Goal: Task Accomplishment & Management: Manage account settings

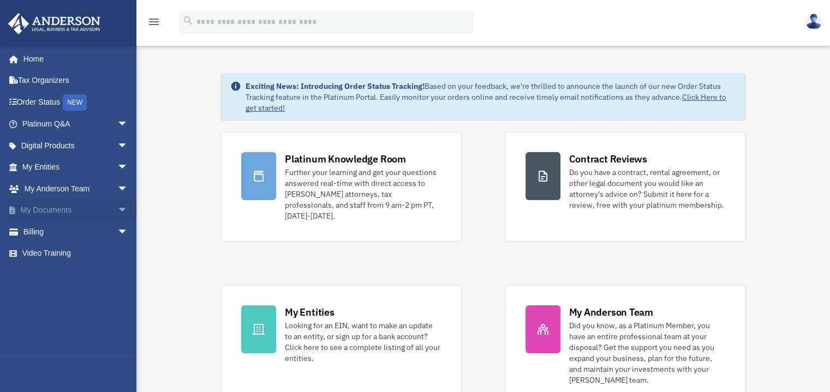
click at [117, 207] on span "arrow_drop_down" at bounding box center [128, 211] width 22 height 22
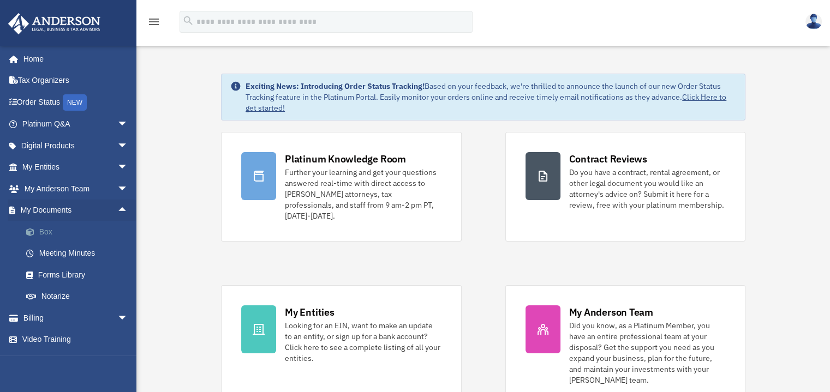
click at [50, 231] on link "Box" at bounding box center [79, 232] width 129 height 22
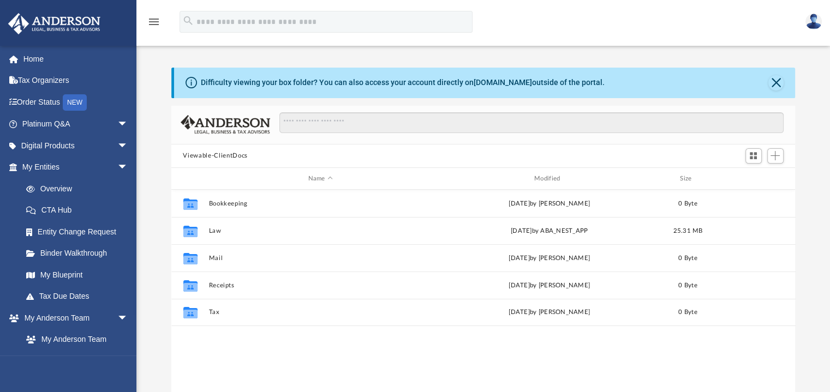
scroll to position [239, 615]
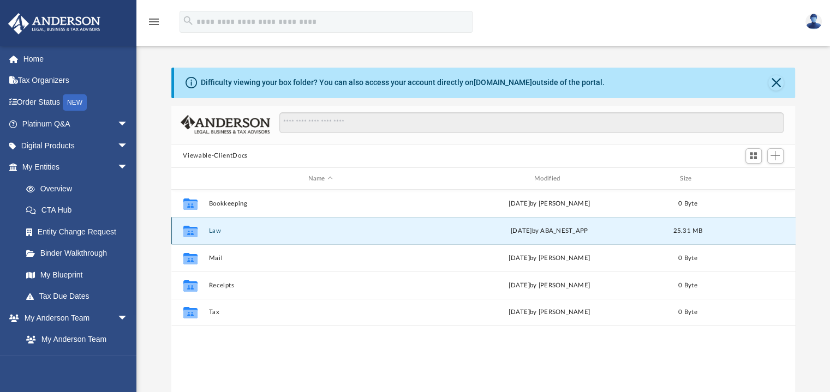
click at [239, 231] on button "Law" at bounding box center [320, 230] width 224 height 7
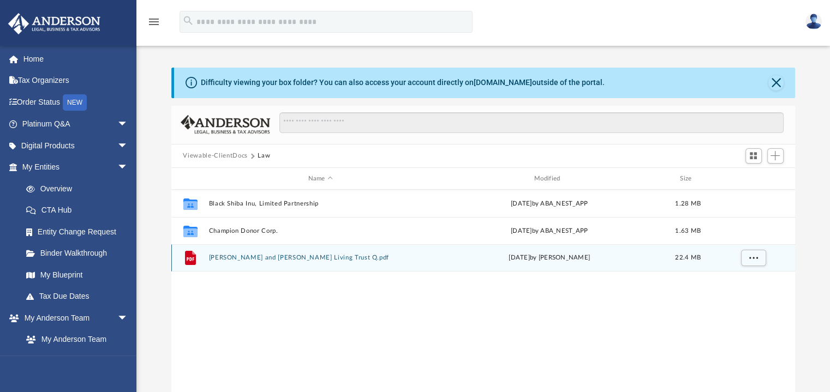
click at [266, 258] on button "Pamela Yablonski and Timothy Yablonski Living Trust Q.pdf" at bounding box center [320, 258] width 224 height 7
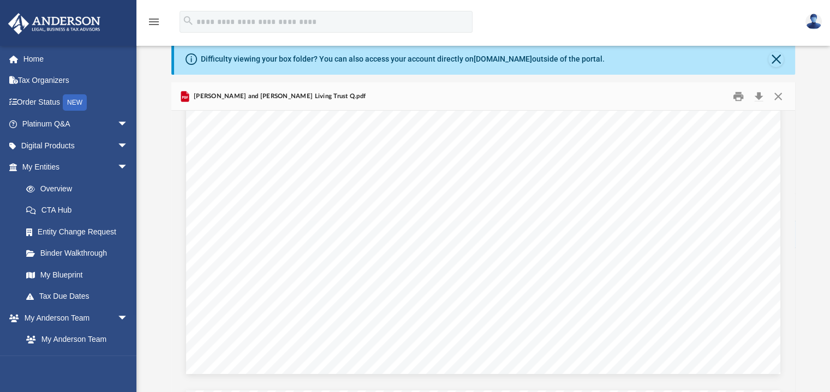
scroll to position [2012, 0]
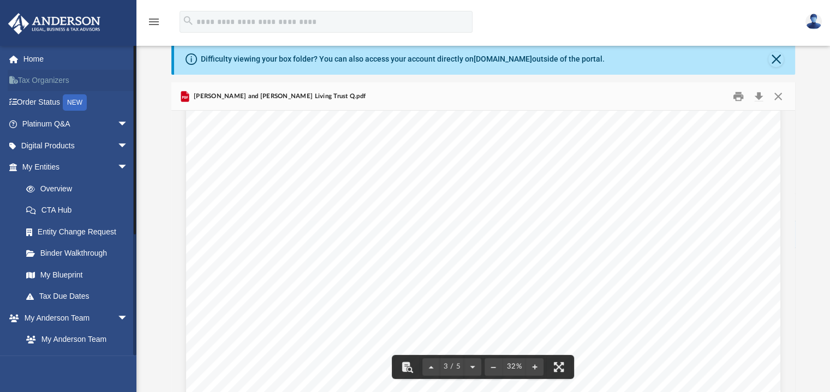
drag, startPoint x: 62, startPoint y: 91, endPoint x: 61, endPoint y: 85, distance: 6.0
click at [62, 91] on link "Tax Organizers" at bounding box center [76, 81] width 137 height 22
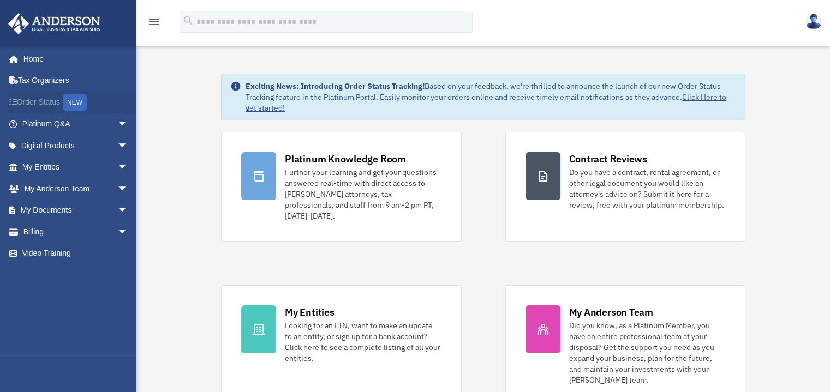
click at [39, 99] on link "Order Status NEW" at bounding box center [76, 102] width 137 height 22
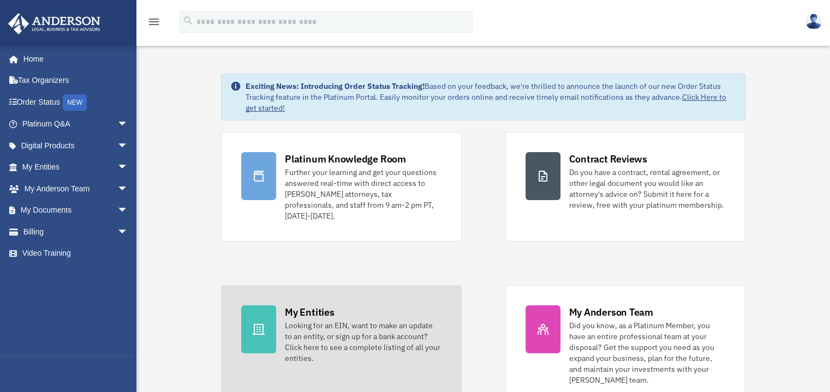
click at [253, 323] on icon at bounding box center [258, 329] width 13 height 13
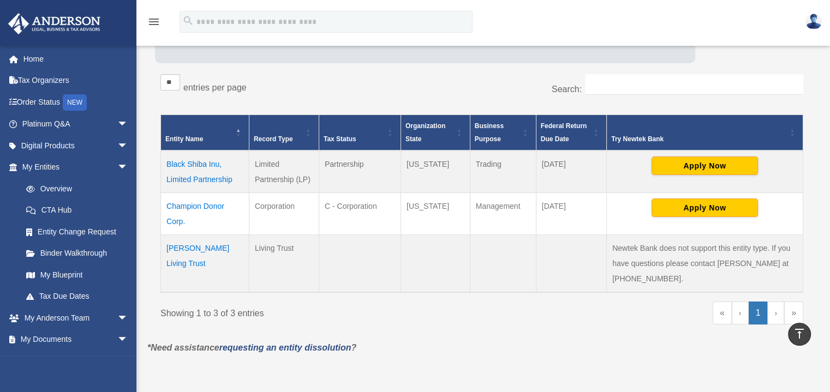
scroll to position [159, 0]
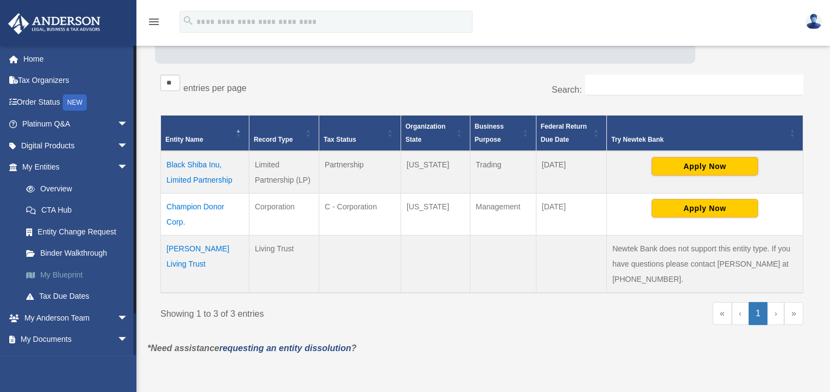
click at [61, 277] on link "My Blueprint" at bounding box center [79, 275] width 129 height 22
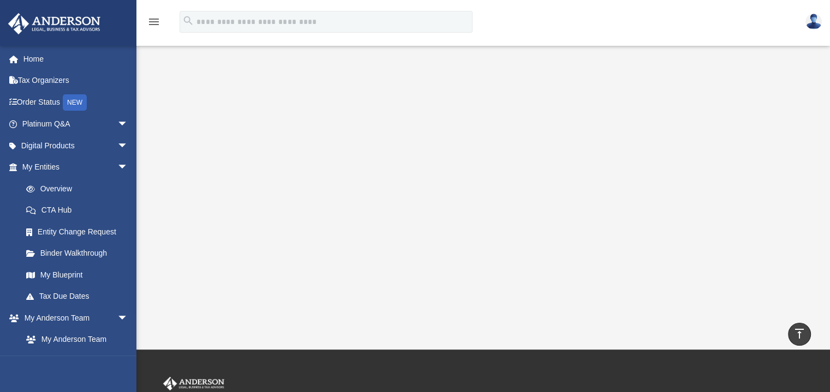
scroll to position [187, 0]
click at [89, 253] on link "Binder Walkthrough" at bounding box center [79, 254] width 129 height 22
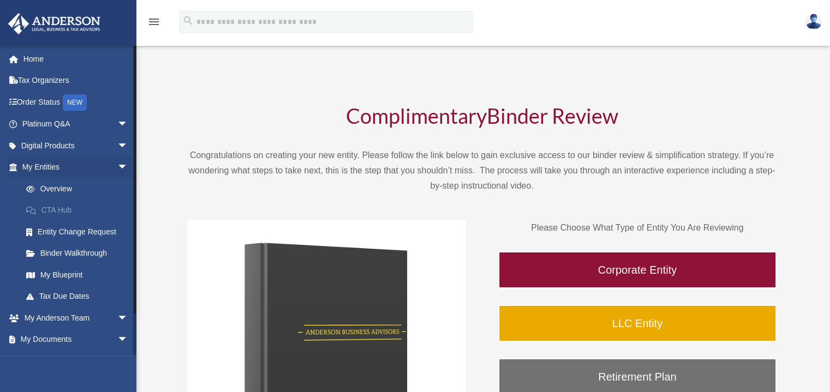
click at [56, 208] on link "CTA Hub" at bounding box center [79, 211] width 129 height 22
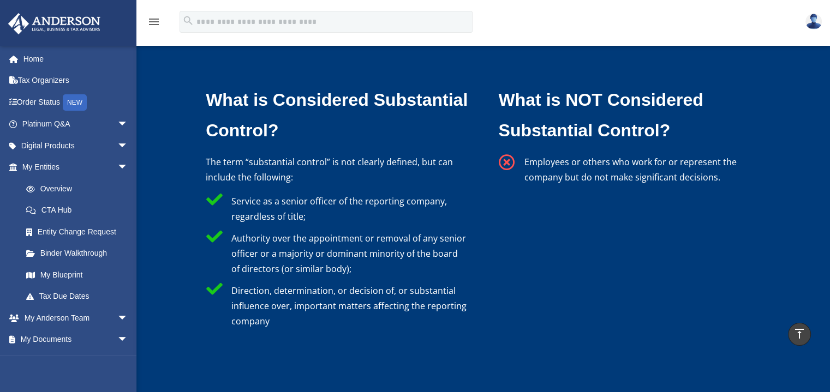
scroll to position [3238, 0]
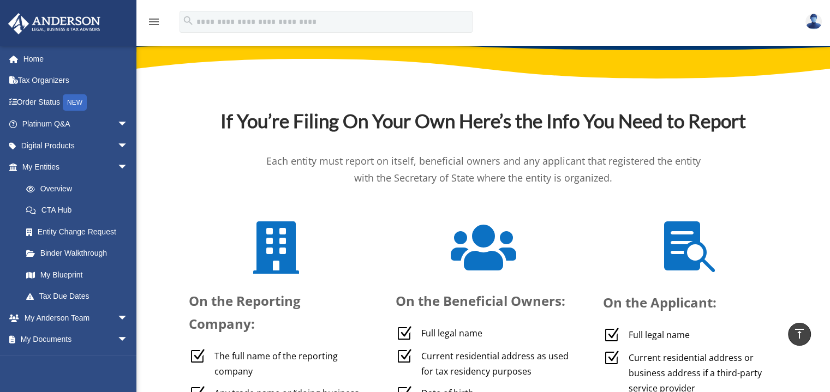
scroll to position [3597, 0]
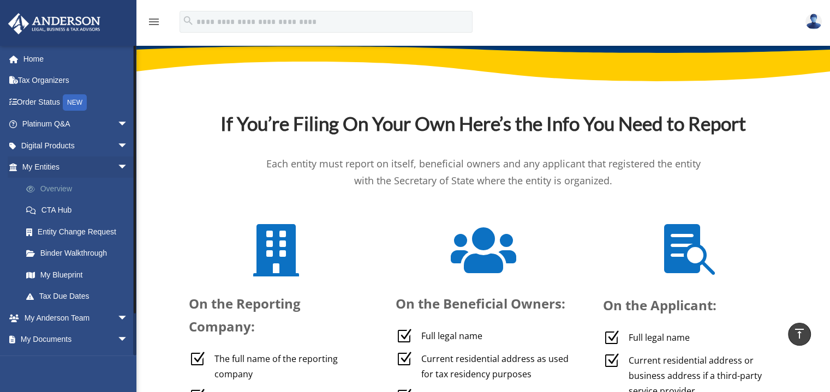
click at [62, 188] on link "Overview" at bounding box center [79, 189] width 129 height 22
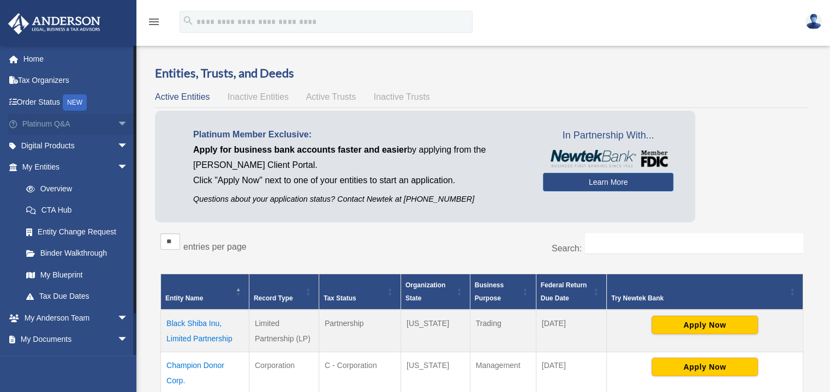
click at [117, 123] on span "arrow_drop_down" at bounding box center [128, 124] width 22 height 22
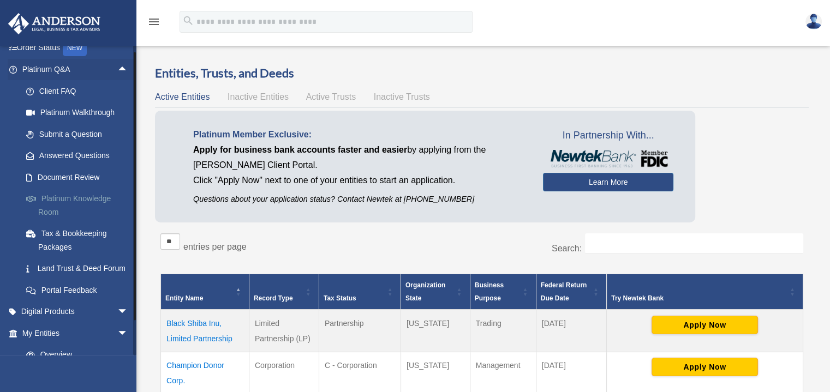
scroll to position [74, 0]
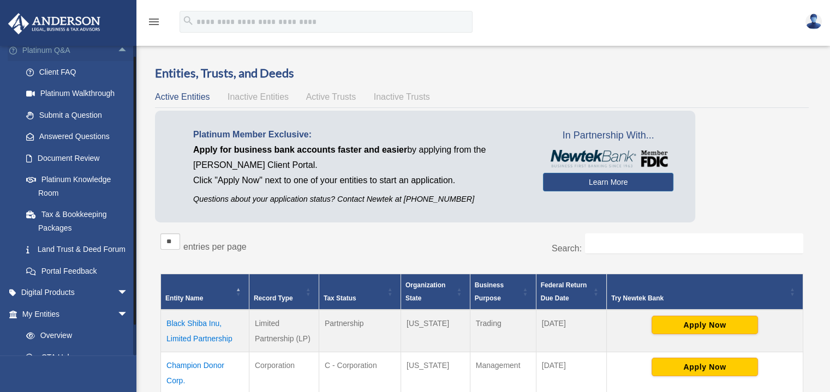
click at [117, 48] on span "arrow_drop_up" at bounding box center [128, 51] width 22 height 22
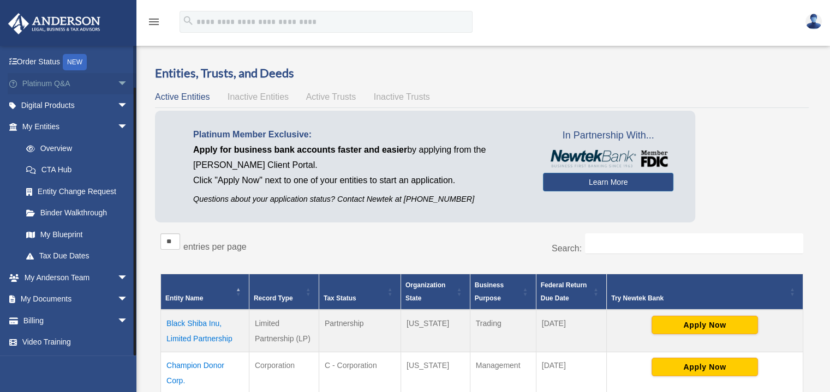
scroll to position [40, 0]
click at [117, 126] on span "arrow_drop_down" at bounding box center [128, 127] width 22 height 22
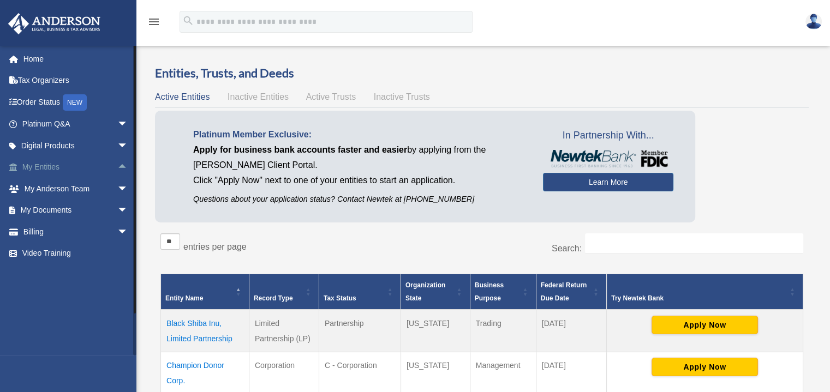
scroll to position [0, 0]
click at [117, 229] on span "arrow_drop_down" at bounding box center [128, 232] width 22 height 22
click at [71, 253] on link "$ Open Invoices" at bounding box center [79, 254] width 129 height 22
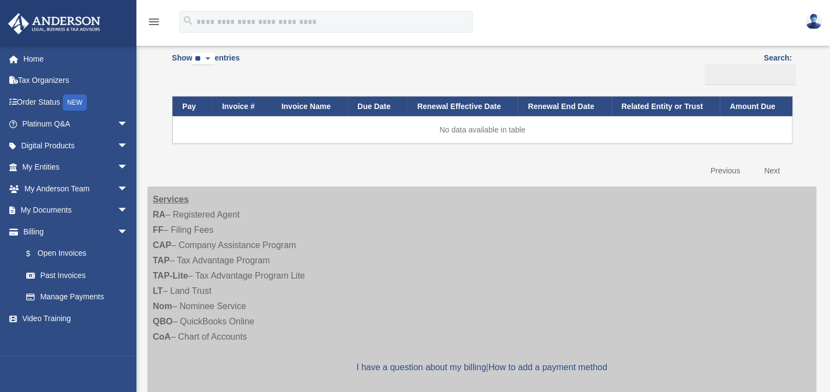
scroll to position [99, 0]
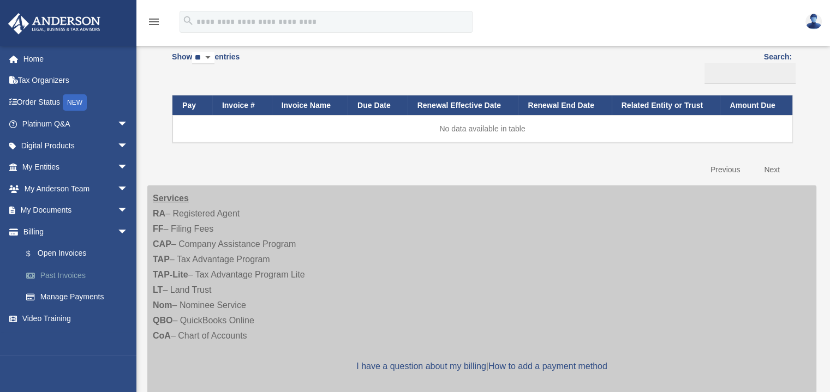
click at [73, 274] on link "Past Invoices" at bounding box center [79, 276] width 129 height 22
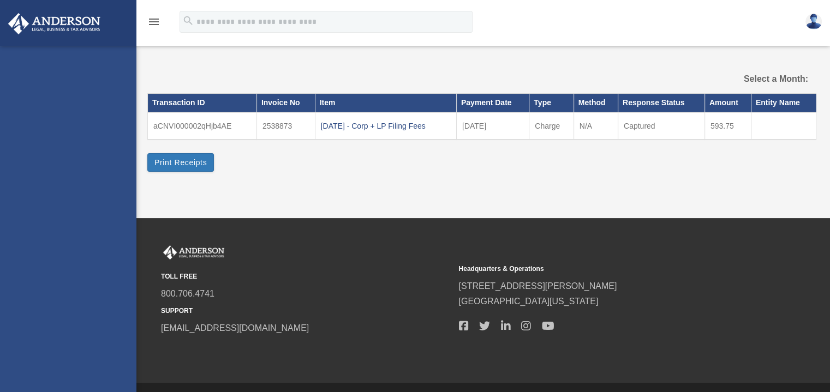
select select
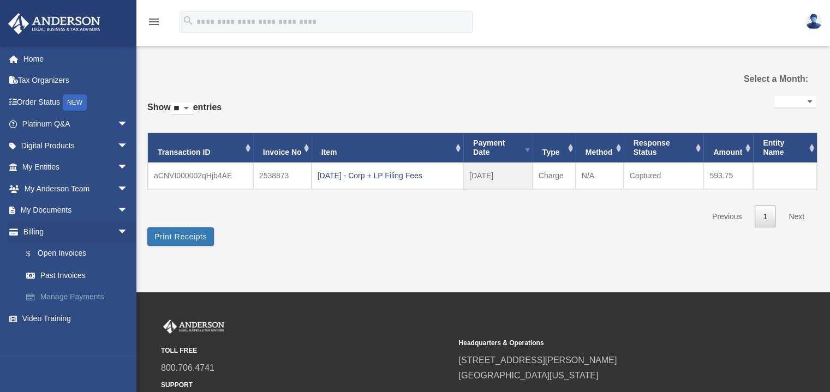
click at [74, 294] on link "Manage Payments" at bounding box center [79, 297] width 129 height 22
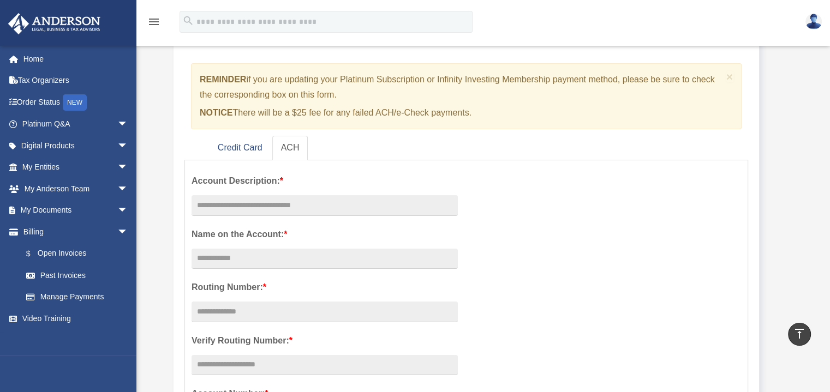
scroll to position [77, 0]
click at [248, 151] on link "Credit Card" at bounding box center [240, 148] width 62 height 25
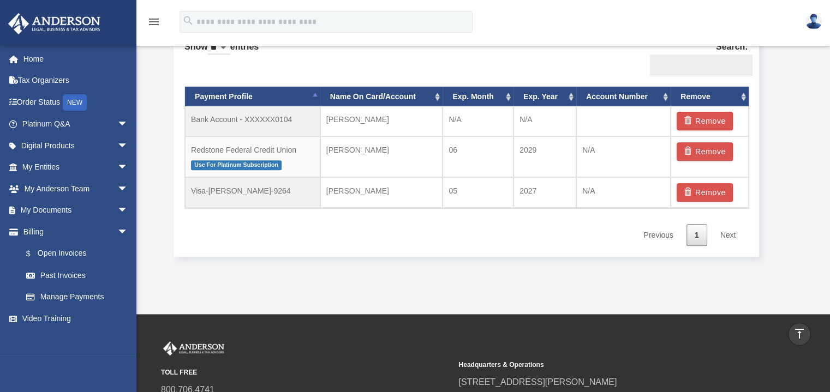
scroll to position [679, 0]
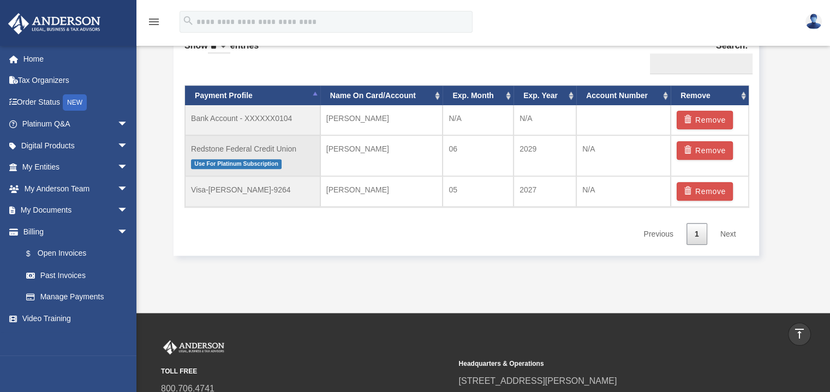
click at [220, 165] on span "Use For Platinum Subscription" at bounding box center [236, 163] width 91 height 9
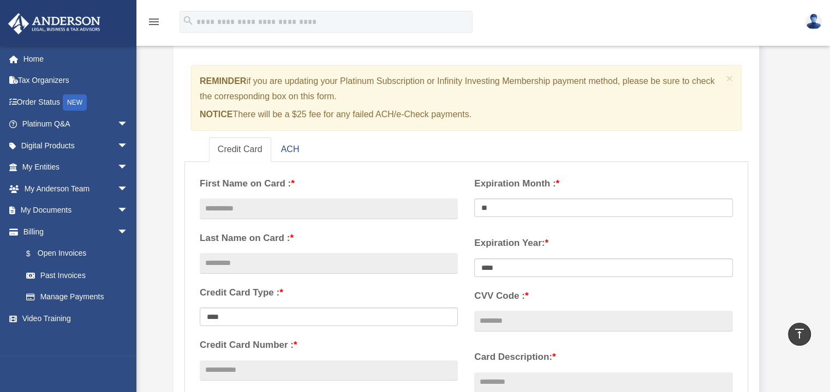
scroll to position [0, 0]
